Goal: Transaction & Acquisition: Purchase product/service

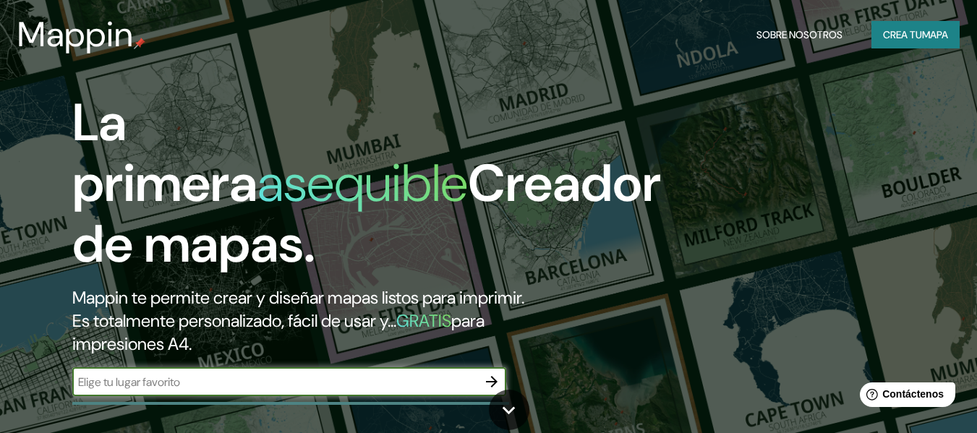
click at [902, 34] on font "Crea tu" at bounding box center [902, 34] width 39 height 13
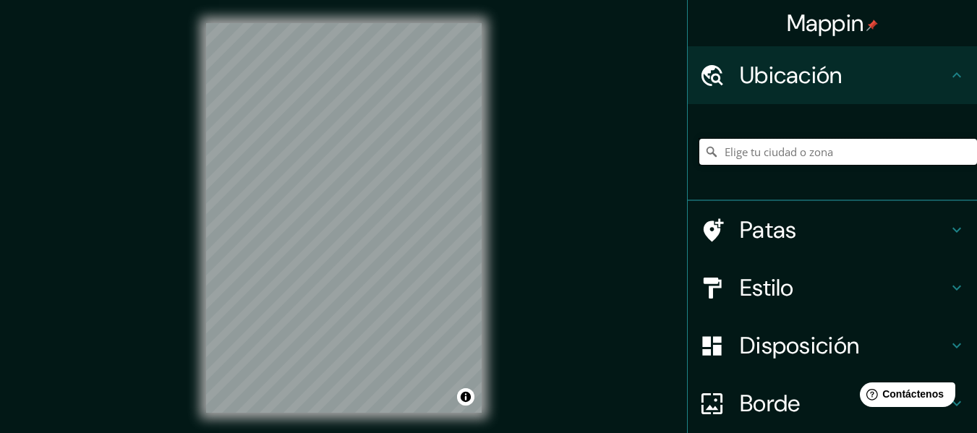
click at [767, 154] on input "Elige tu ciudad o zona" at bounding box center [838, 152] width 278 height 26
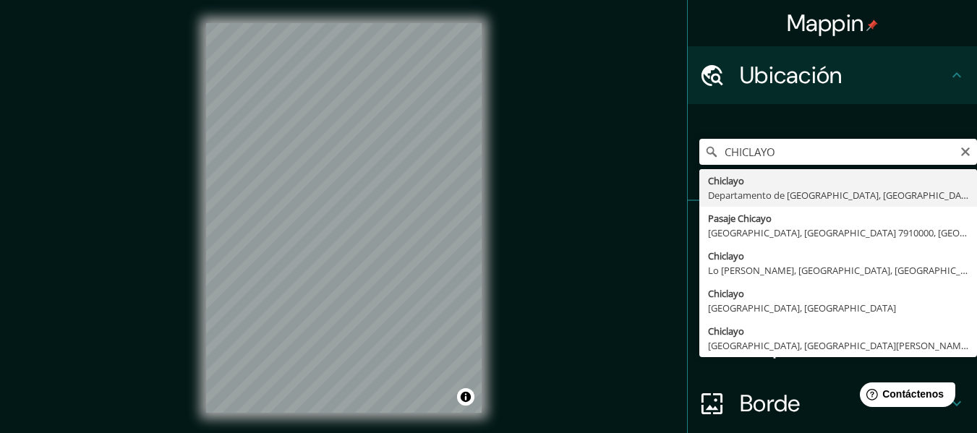
type input "Chiclayo, Departamento de [GEOGRAPHIC_DATA], [GEOGRAPHIC_DATA]"
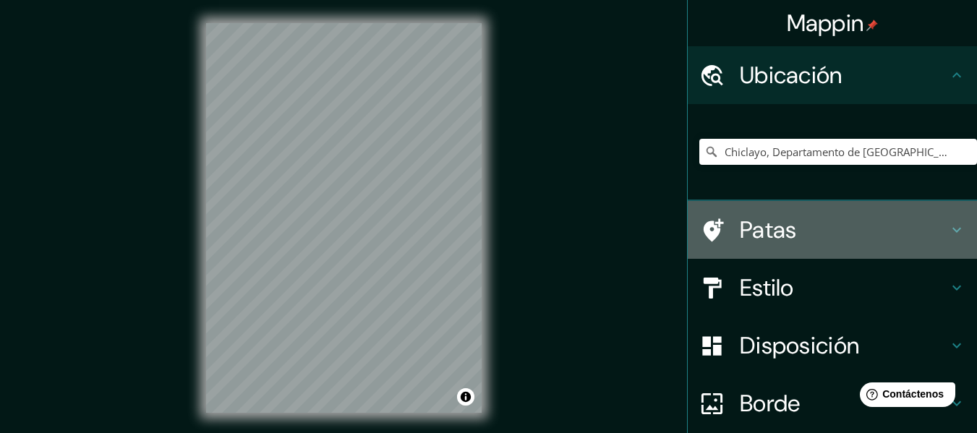
click at [935, 233] on h4 "Patas" at bounding box center [844, 229] width 208 height 29
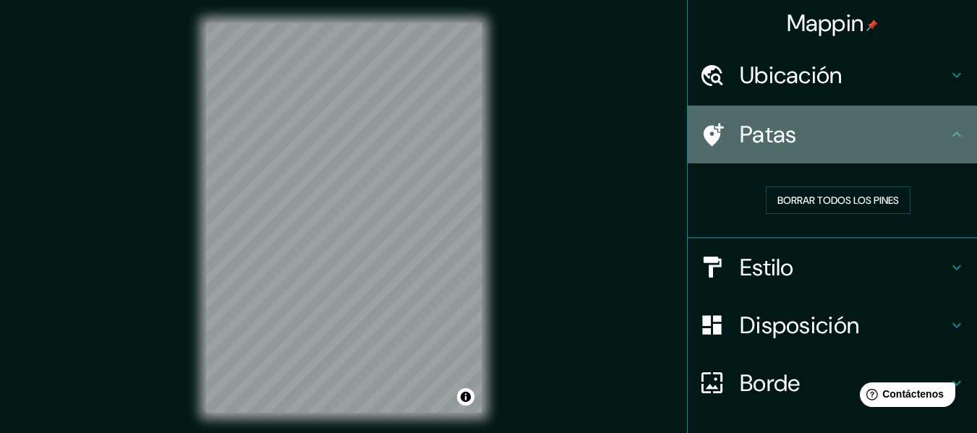
click at [948, 137] on icon at bounding box center [956, 134] width 17 height 17
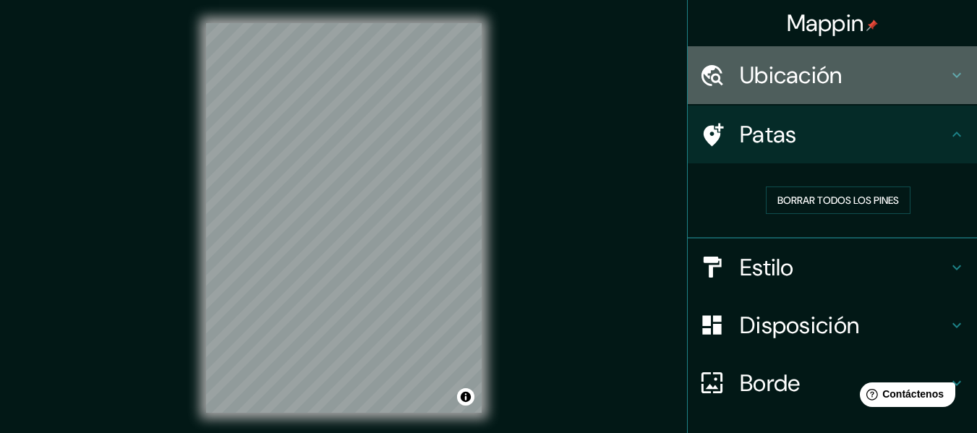
click at [948, 81] on icon at bounding box center [956, 75] width 17 height 17
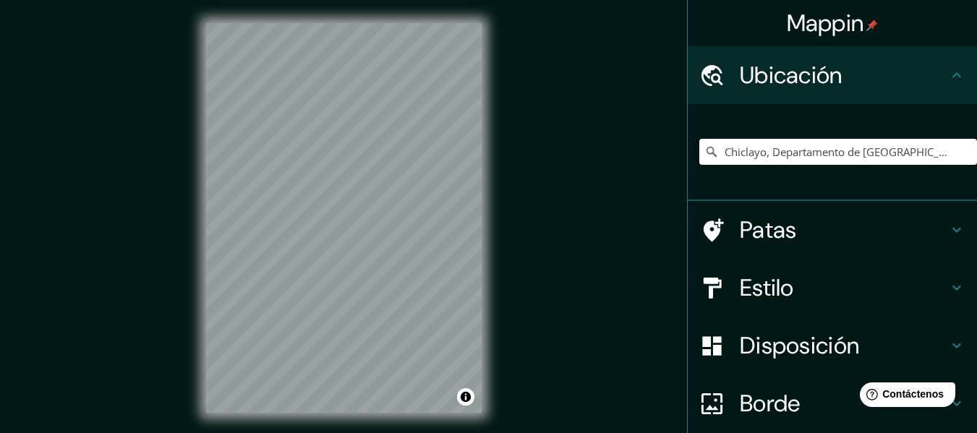
click at [948, 81] on icon at bounding box center [956, 75] width 17 height 17
click at [948, 287] on icon at bounding box center [956, 287] width 17 height 17
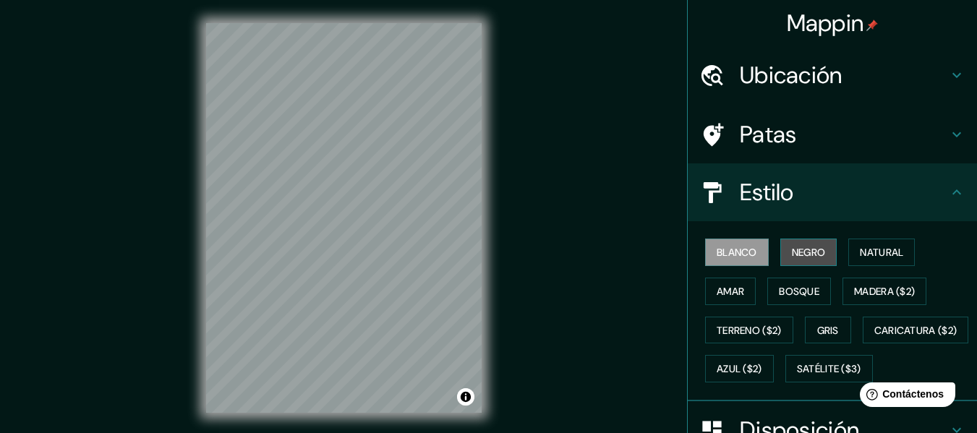
click at [804, 259] on font "Negro" at bounding box center [809, 252] width 34 height 13
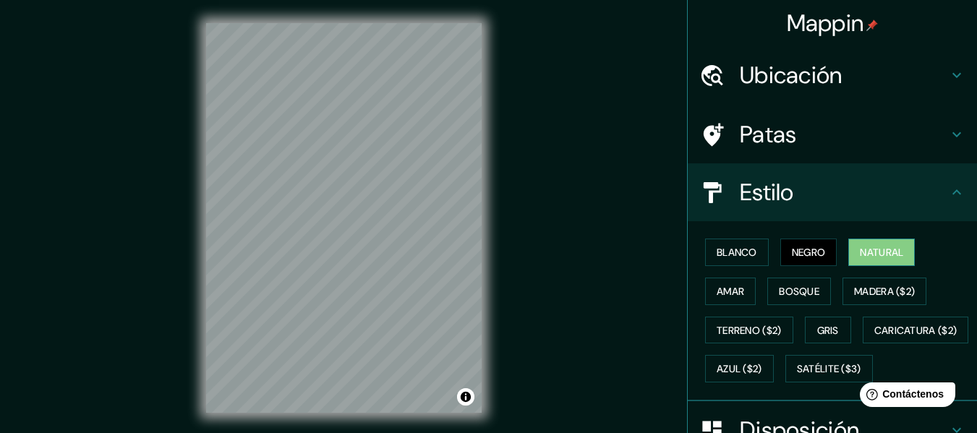
click at [868, 252] on font "Natural" at bounding box center [881, 252] width 43 height 13
click at [722, 292] on font "Amar" at bounding box center [730, 291] width 27 height 13
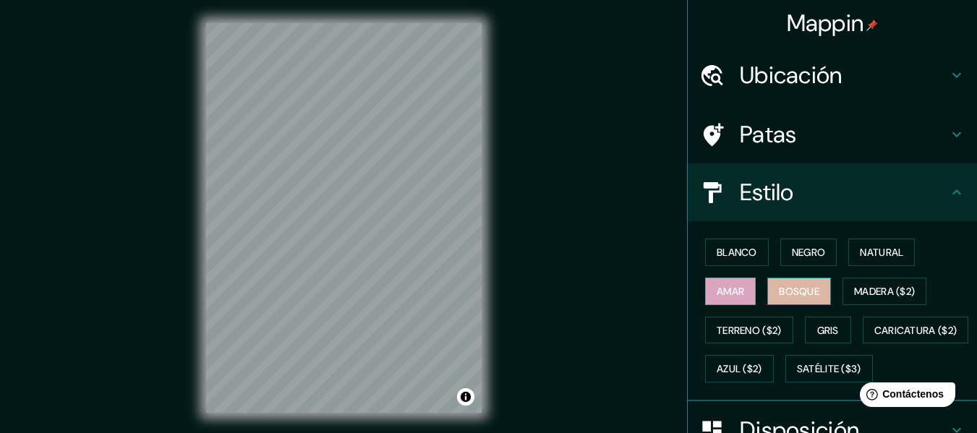
click at [779, 295] on font "Bosque" at bounding box center [799, 291] width 40 height 13
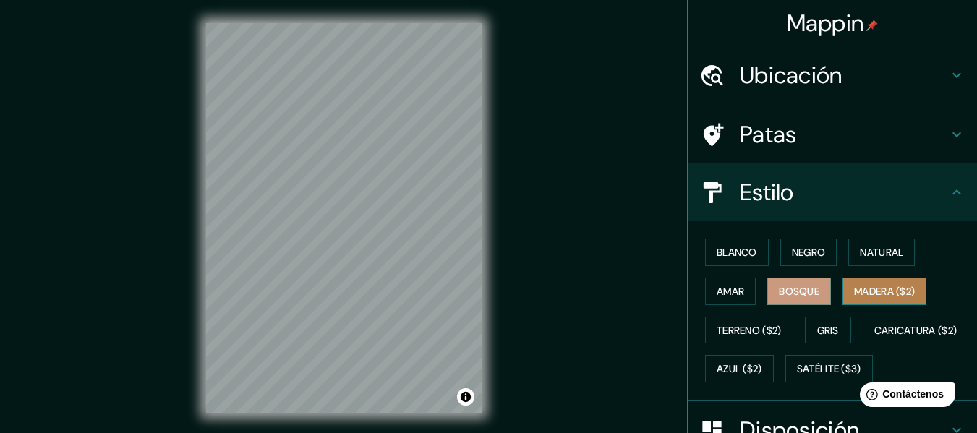
click at [855, 291] on font "Madera ($2)" at bounding box center [884, 291] width 61 height 13
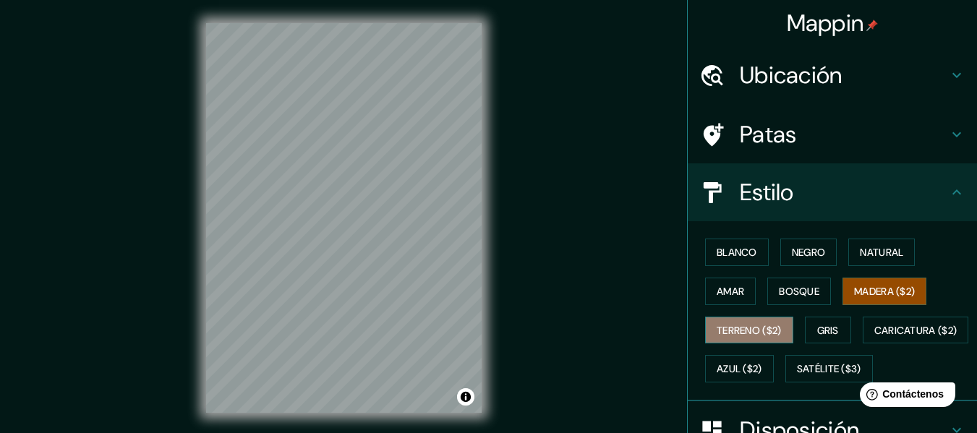
click at [748, 337] on font "Terreno ($2)" at bounding box center [749, 330] width 65 height 19
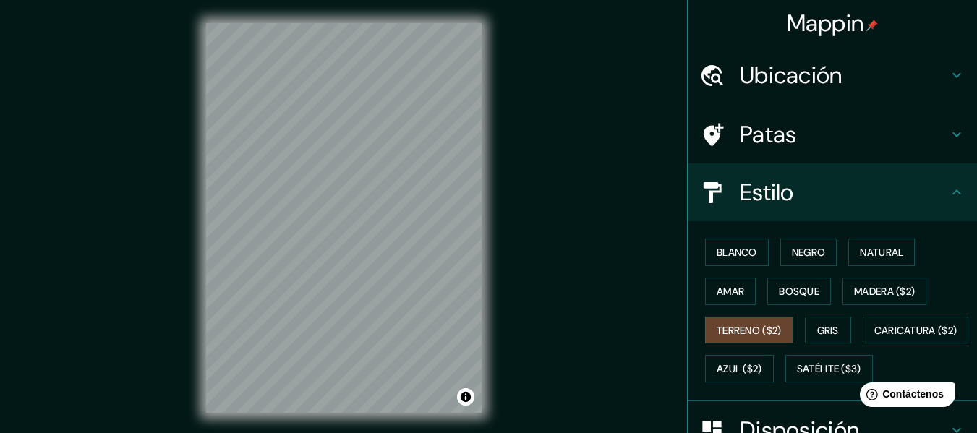
click at [849, 320] on div "Blanco Negro Natural Amar Bosque Madera ($2) Terreno ($2) Gris Caricatura ($2) …" at bounding box center [838, 310] width 278 height 155
click at [832, 329] on font "Gris" at bounding box center [828, 330] width 22 height 13
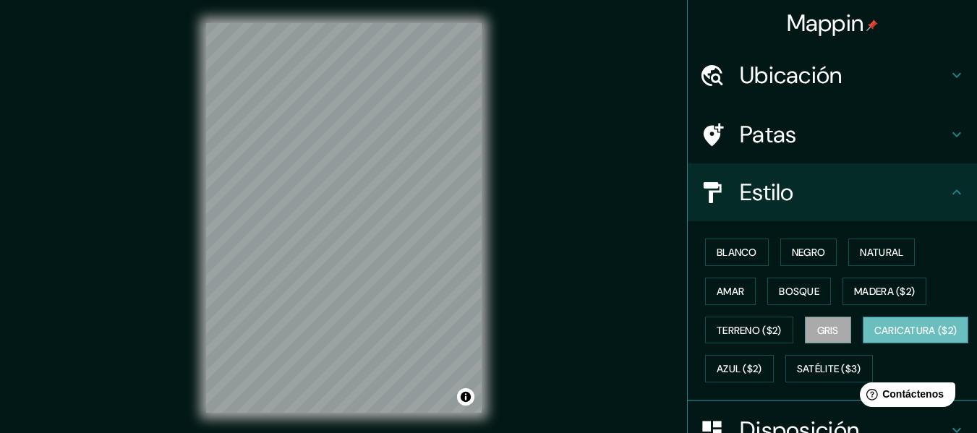
click at [874, 340] on font "Caricatura ($2)" at bounding box center [915, 330] width 83 height 19
click at [762, 364] on font "Azul ($2)" at bounding box center [740, 369] width 46 height 13
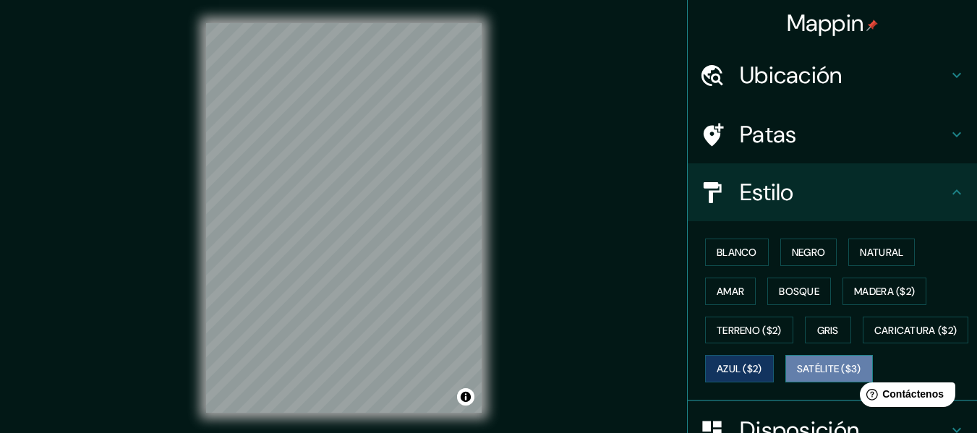
click at [797, 376] on font "Satélite ($3)" at bounding box center [829, 369] width 64 height 13
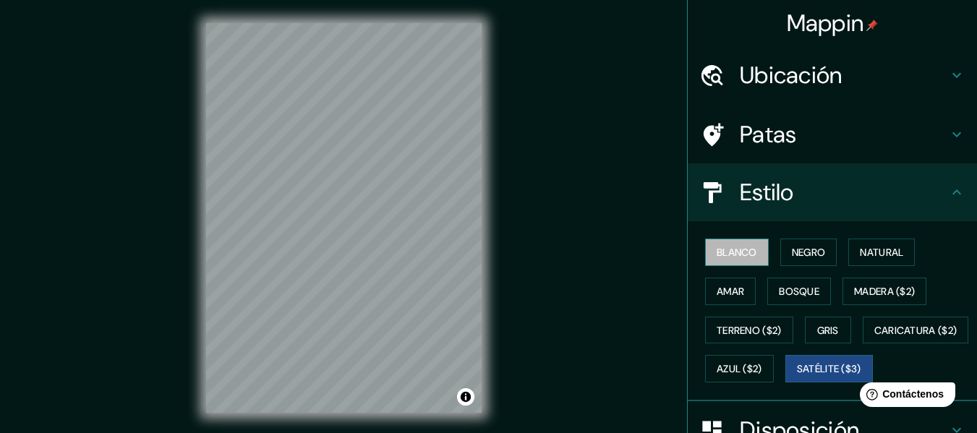
click at [717, 264] on button "Blanco" at bounding box center [737, 252] width 64 height 27
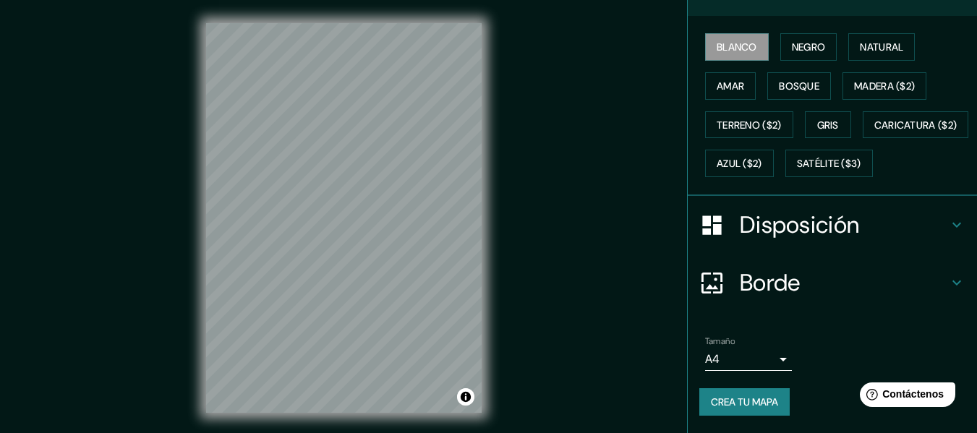
scroll to position [217, 0]
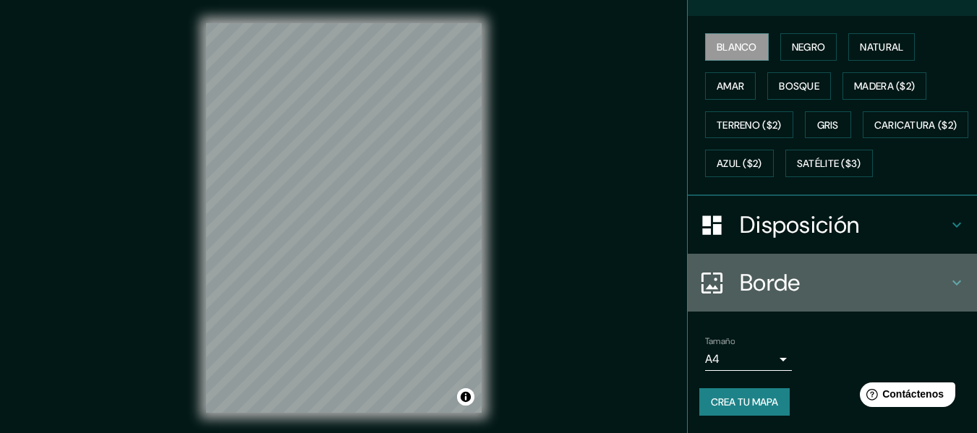
click at [948, 291] on icon at bounding box center [956, 282] width 17 height 17
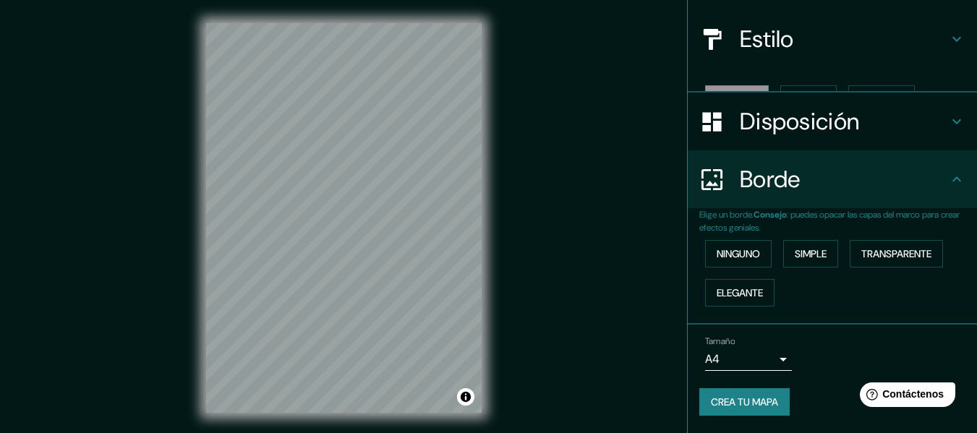
scroll to position [129, 0]
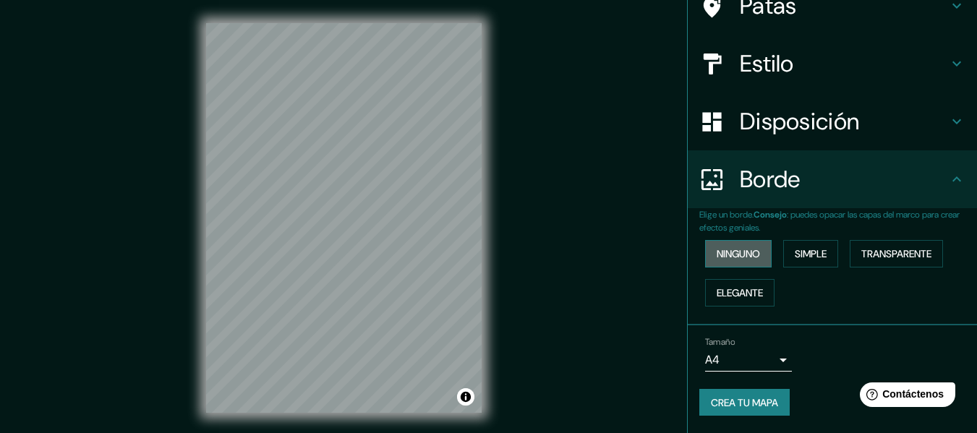
click at [756, 260] on button "Ninguno" at bounding box center [738, 253] width 67 height 27
click at [813, 257] on font "Simple" at bounding box center [811, 253] width 32 height 13
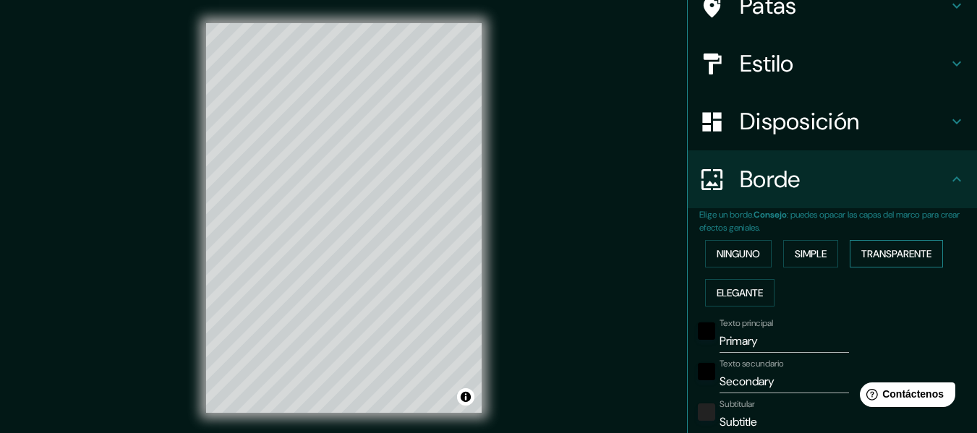
click at [861, 260] on font "Transparente" at bounding box center [896, 253] width 70 height 13
click at [746, 286] on font "Elegante" at bounding box center [740, 292] width 46 height 13
click at [734, 257] on font "Ninguno" at bounding box center [738, 253] width 43 height 13
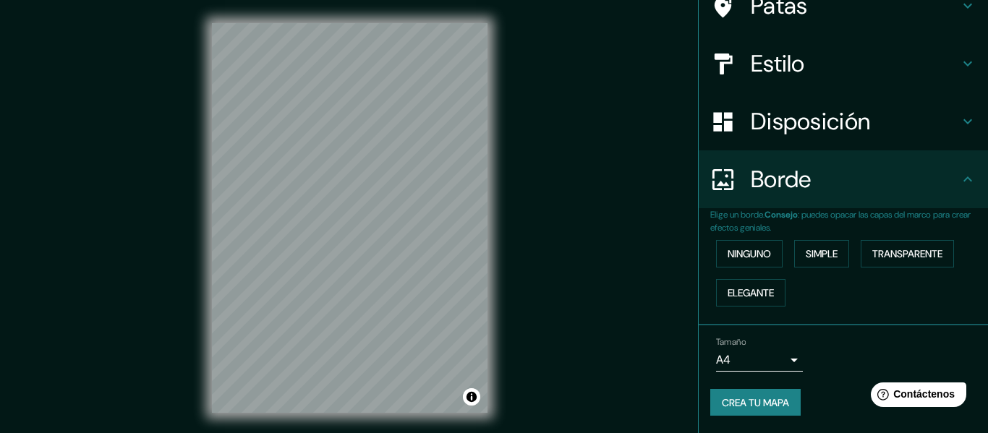
click at [772, 358] on body "Mappin Ubicación Chiclayo, [GEOGRAPHIC_DATA], [GEOGRAPHIC_DATA] Patas Estilo Di…" at bounding box center [494, 216] width 988 height 433
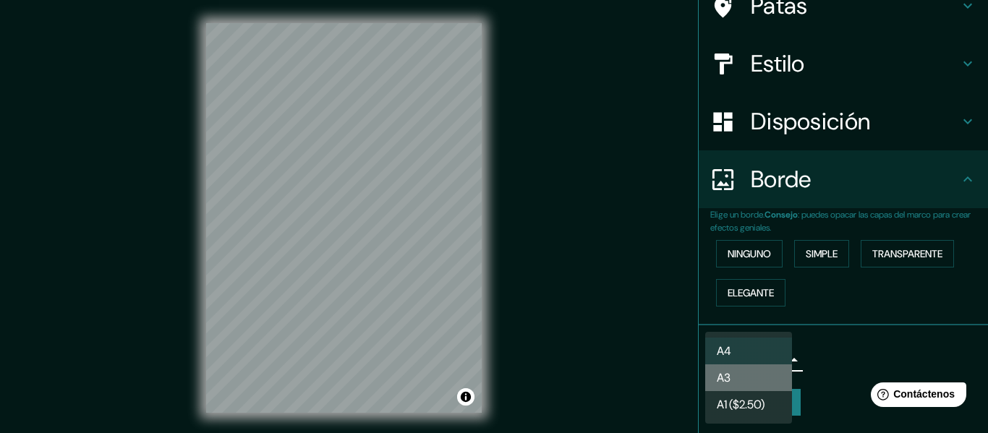
click at [771, 372] on li "A3" at bounding box center [748, 377] width 87 height 27
type input "a4"
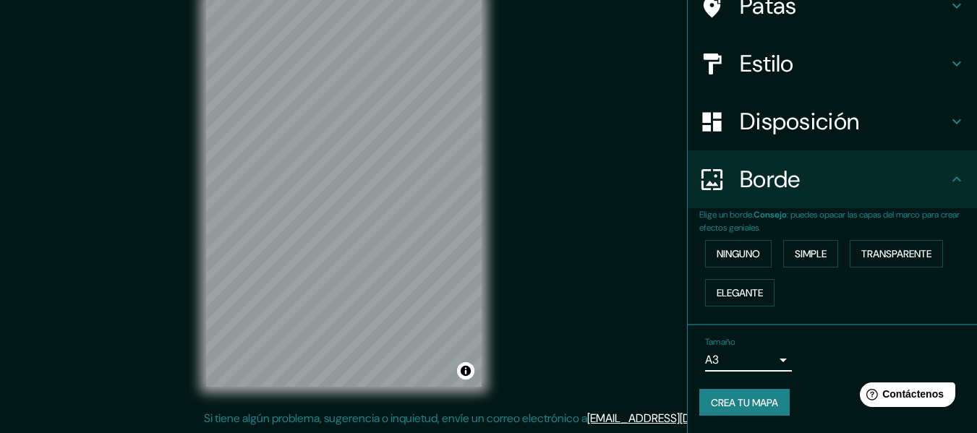
click at [748, 402] on font "Crea tu mapa" at bounding box center [744, 402] width 67 height 13
click at [751, 405] on font "Crea tu mapa" at bounding box center [744, 402] width 67 height 13
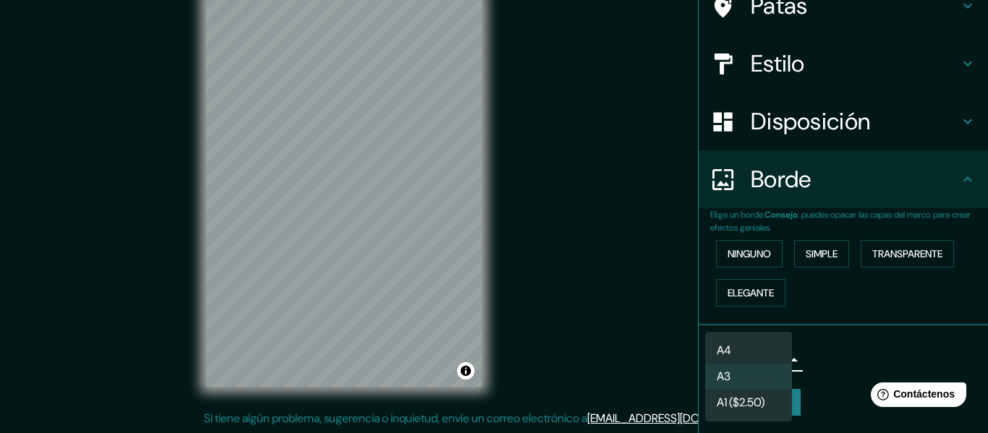
click at [775, 366] on body "Mappin Ubicación Chiclayo, [GEOGRAPHIC_DATA], [GEOGRAPHIC_DATA] Patas Estilo Di…" at bounding box center [494, 190] width 988 height 433
click at [847, 369] on div at bounding box center [494, 216] width 988 height 433
